Goal: Navigation & Orientation: Find specific page/section

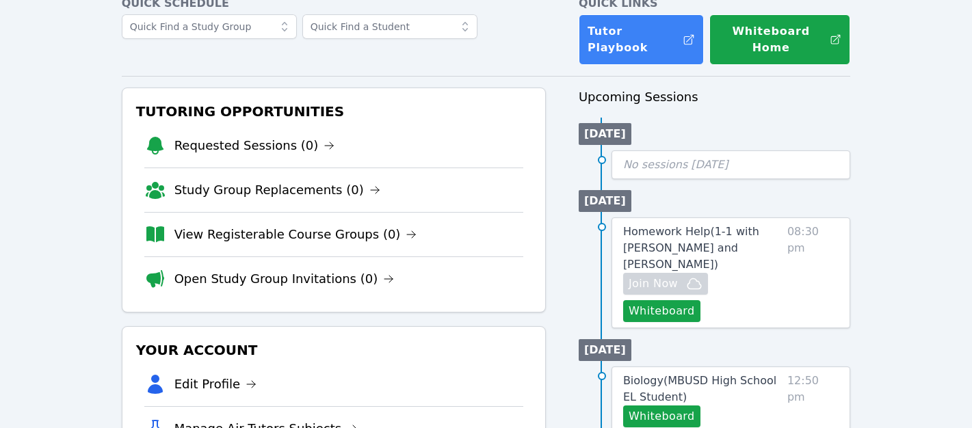
scroll to position [159, 0]
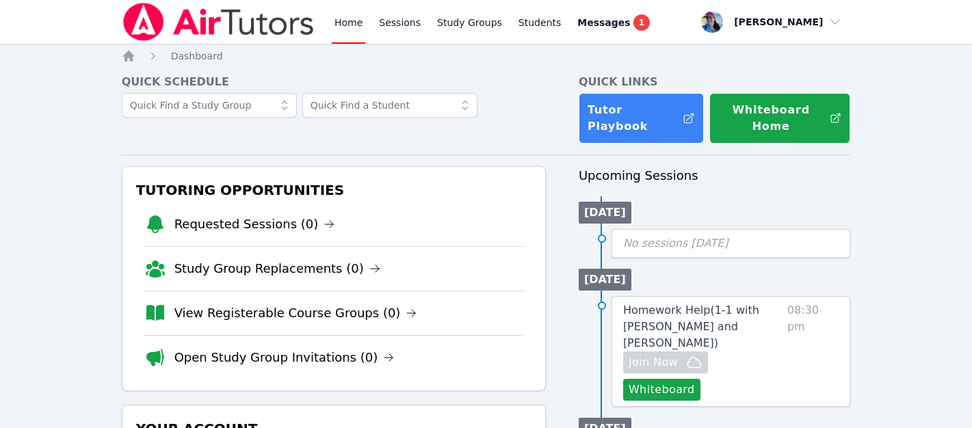
click at [345, 22] on link "Home" at bounding box center [349, 22] width 34 height 44
click at [355, 12] on link "Home" at bounding box center [349, 22] width 34 height 44
